Goal: Obtain resource: Obtain resource

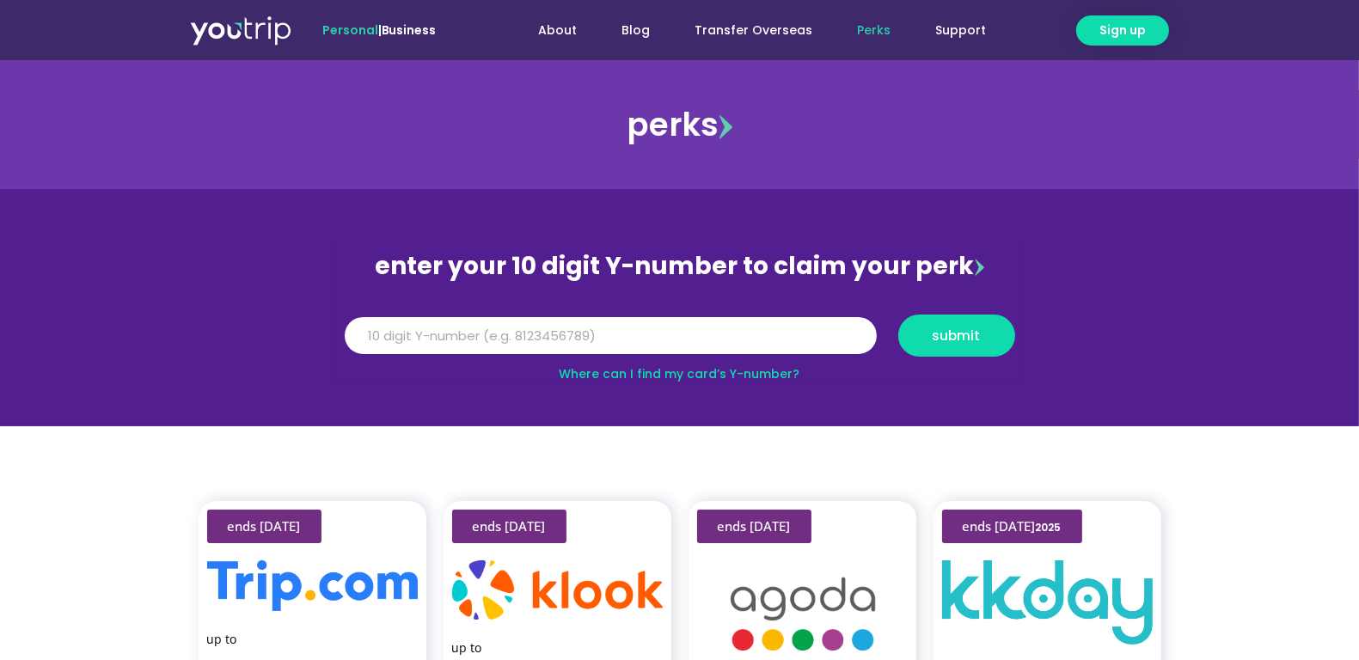
click at [419, 33] on link "Business" at bounding box center [409, 29] width 55 height 17
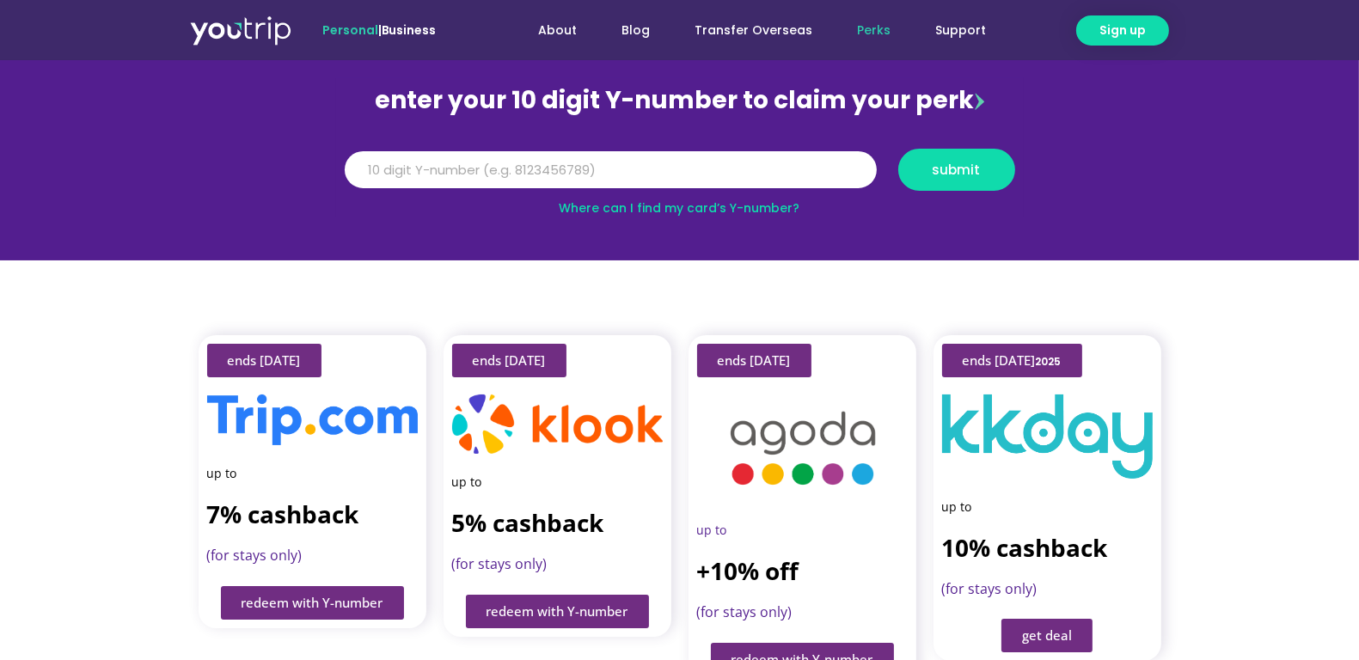
scroll to position [172, 0]
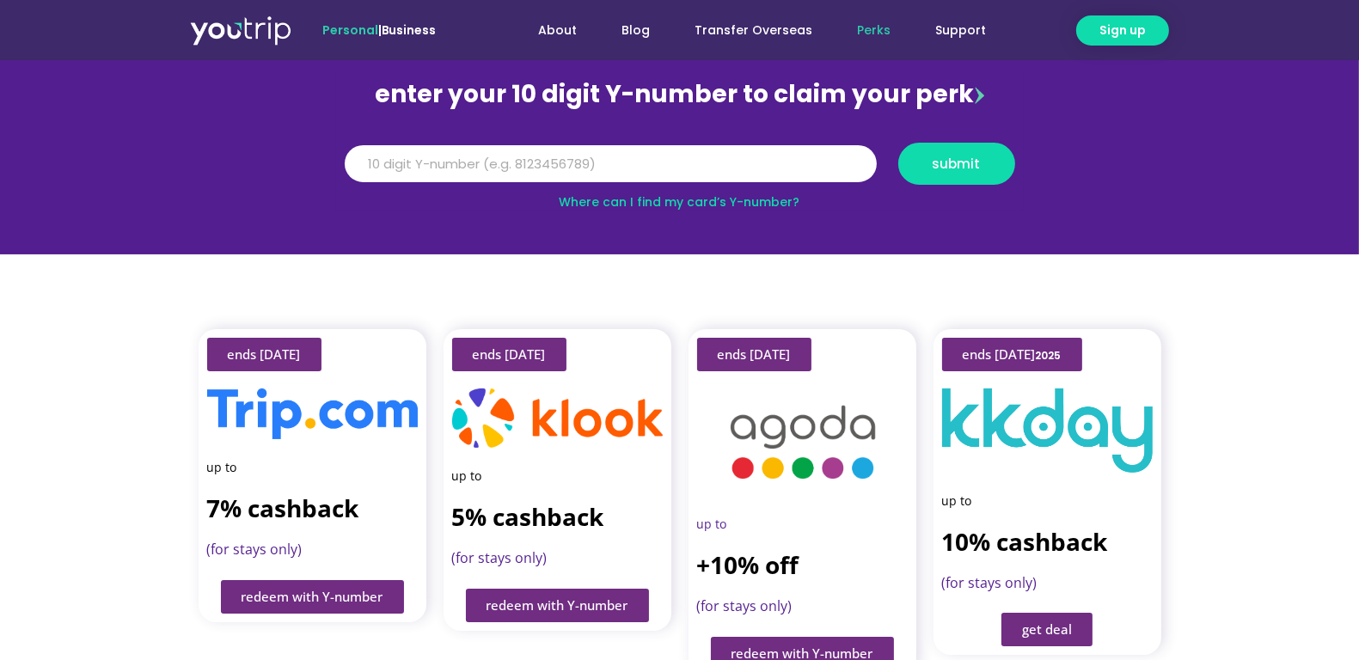
click at [329, 423] on div at bounding box center [312, 414] width 211 height 51
click at [324, 591] on span "redeem with Y-number" at bounding box center [313, 597] width 142 height 13
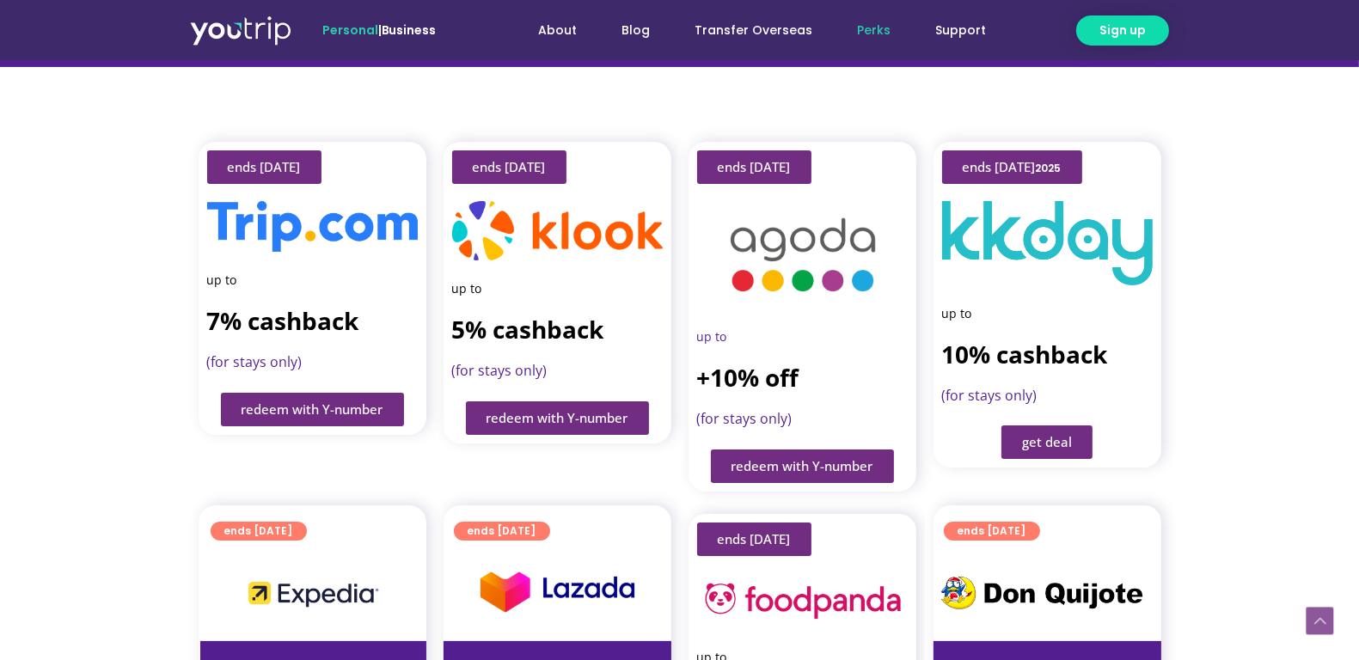
scroll to position [360, 0]
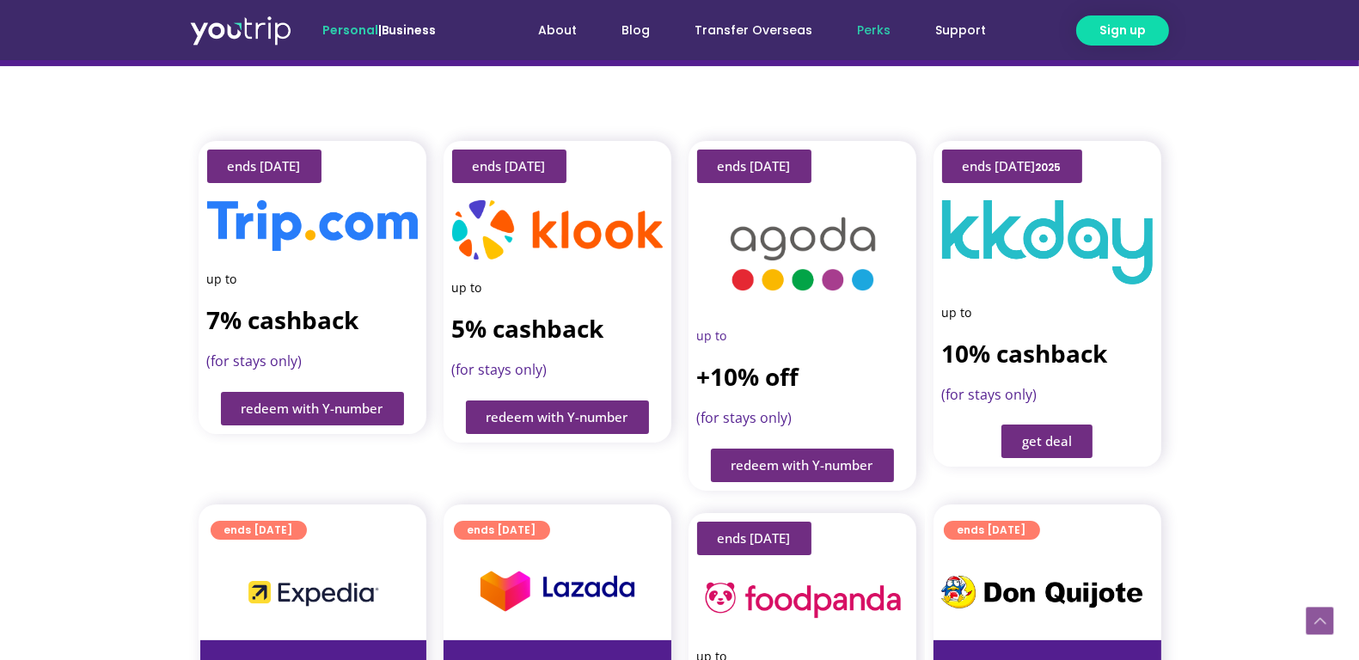
click at [321, 402] on span "redeem with Y-number" at bounding box center [313, 408] width 142 height 13
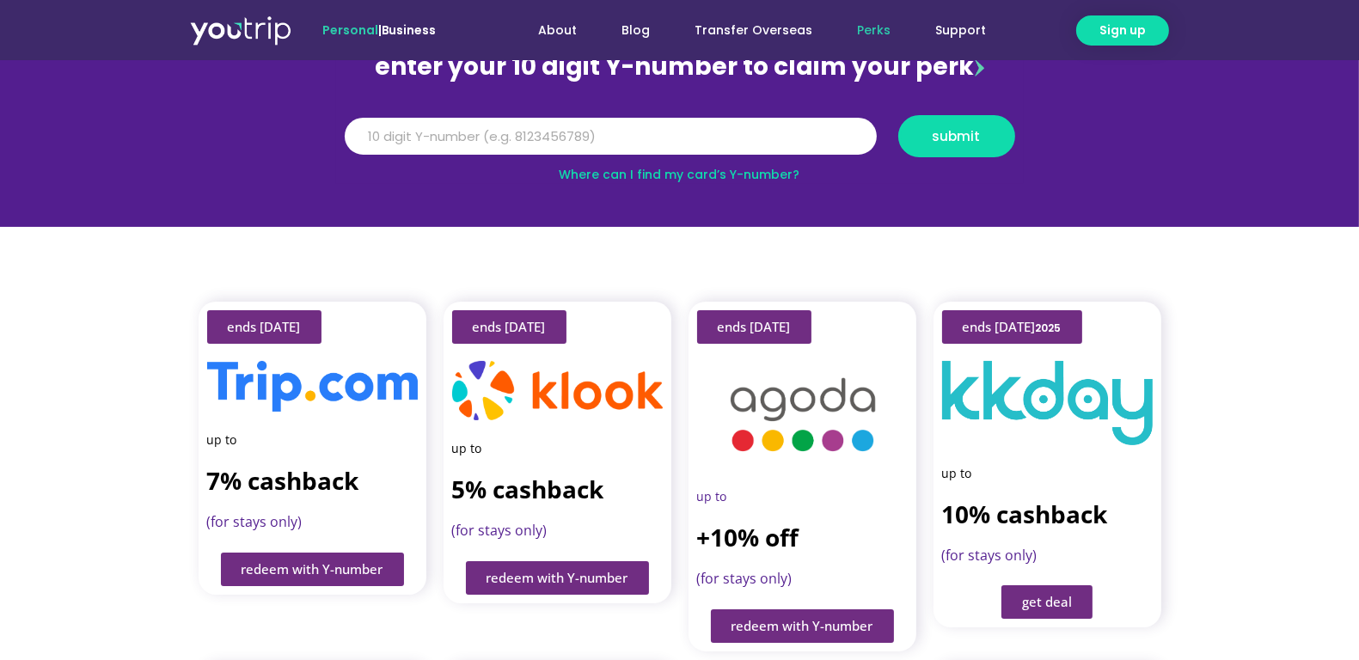
scroll to position [189, 0]
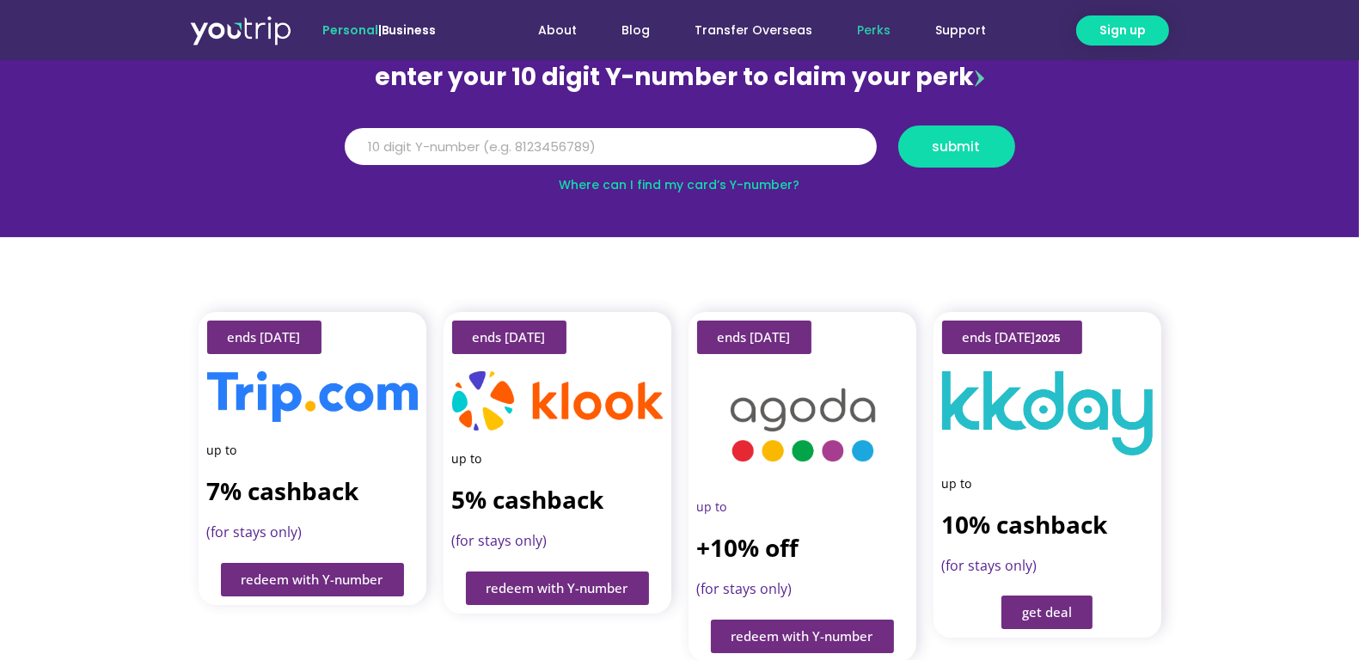
click at [321, 377] on img at bounding box center [312, 396] width 211 height 51
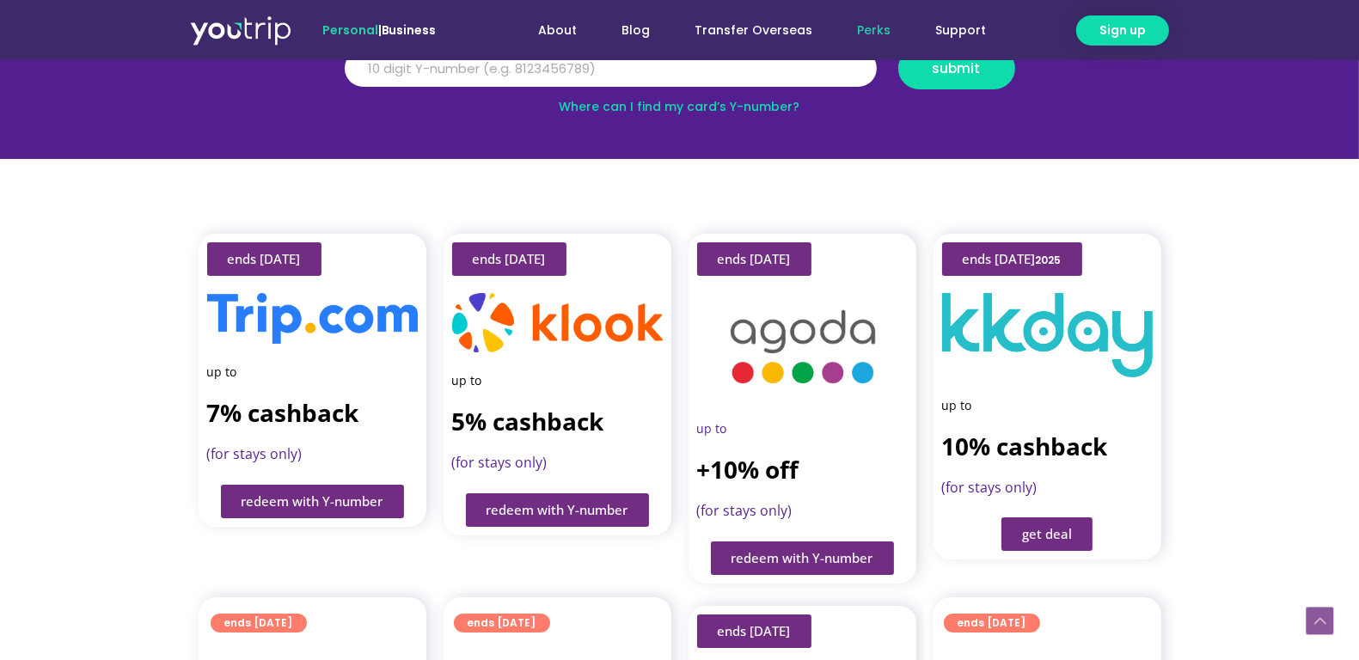
scroll to position [274, 0]
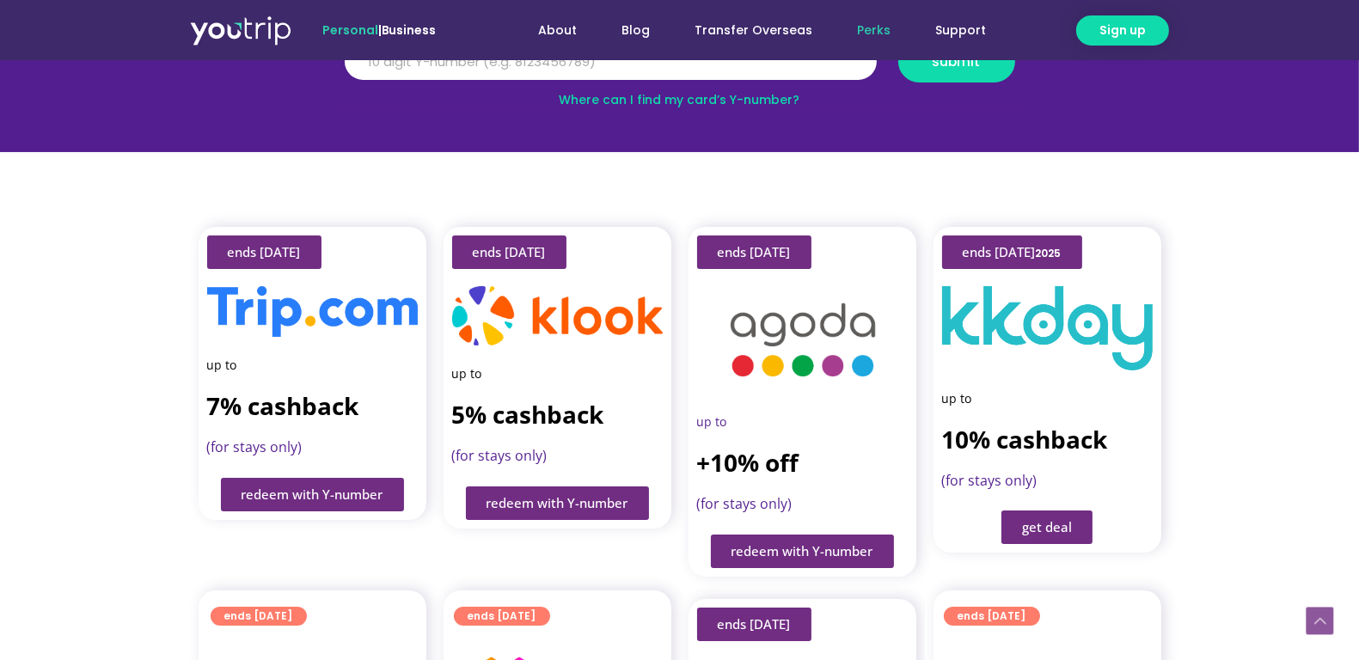
click at [319, 488] on span "redeem with Y-number" at bounding box center [313, 494] width 142 height 13
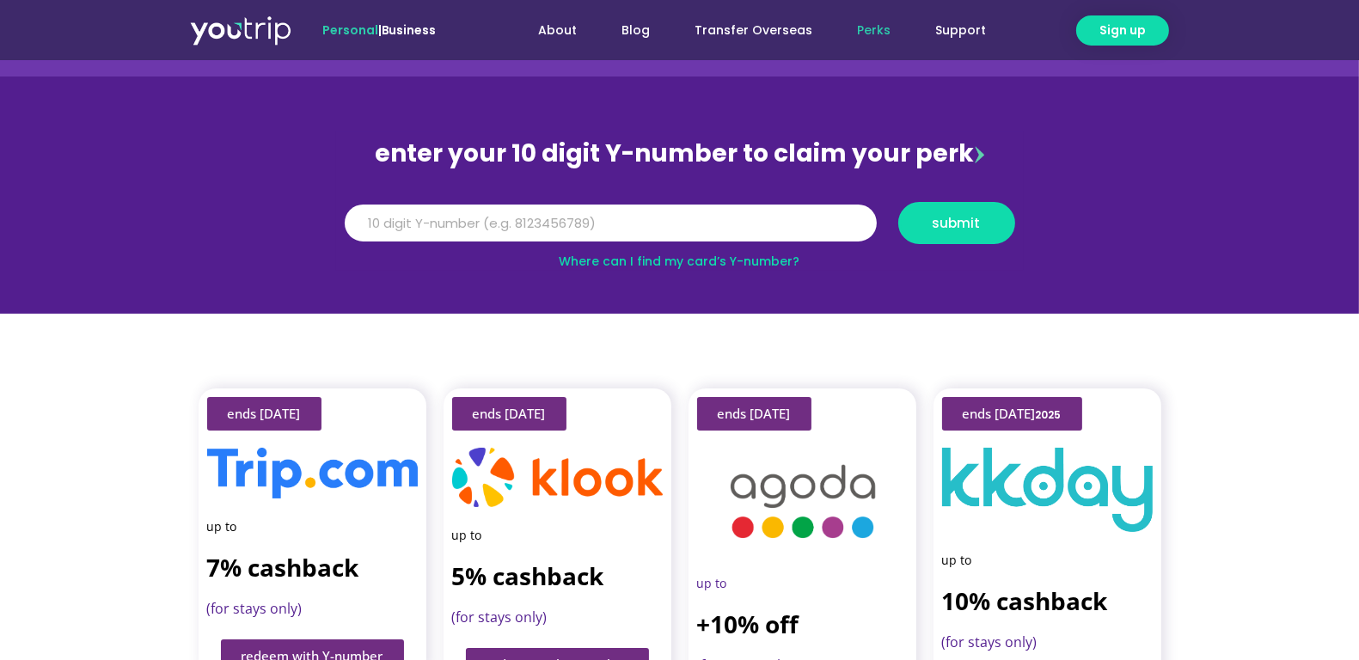
scroll to position [102, 0]
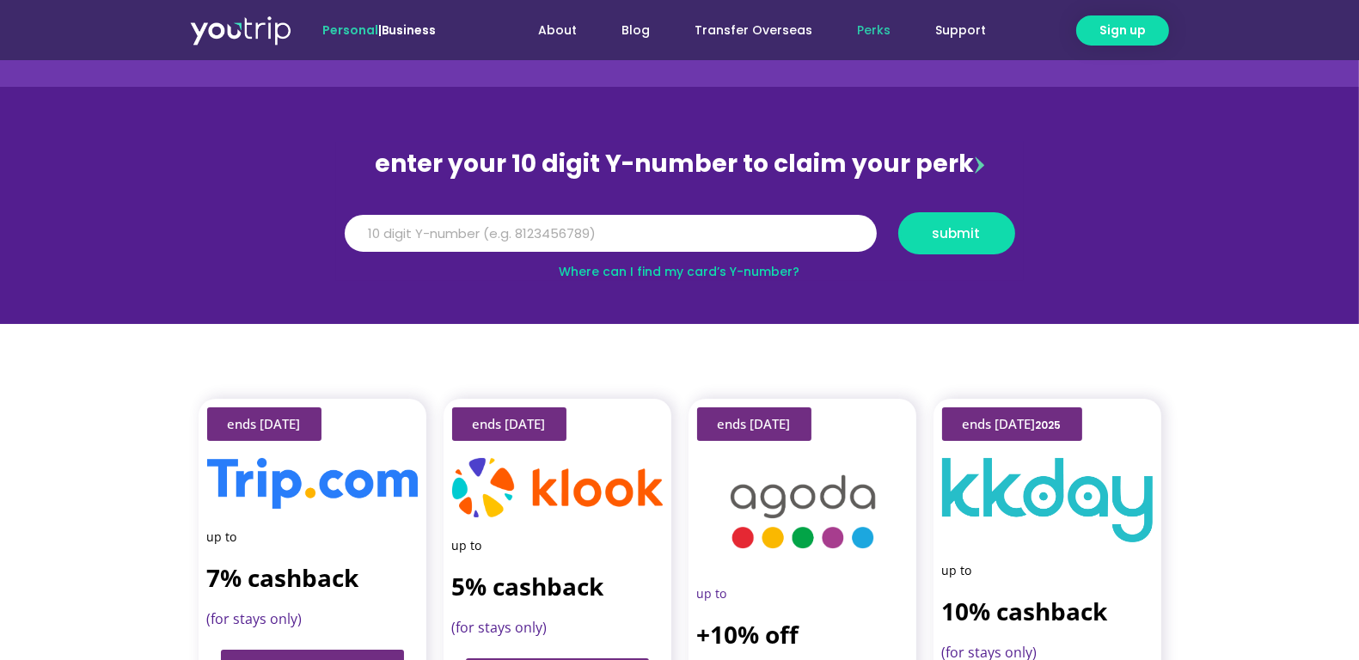
click at [840, 277] on div "Where can I find my card’s Y-number?" at bounding box center [680, 272] width 688 height 18
click at [667, 230] on input "Y Number" at bounding box center [611, 234] width 532 height 38
